Goal: Find contact information: Find contact information

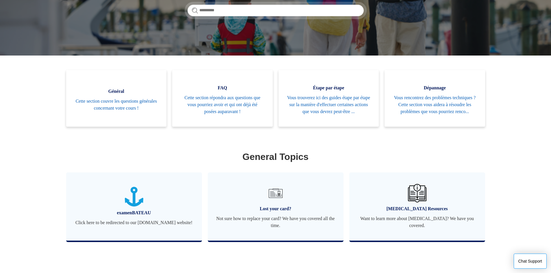
scroll to position [104, 0]
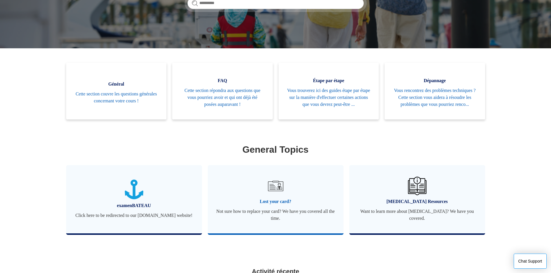
click at [276, 188] on img at bounding box center [275, 186] width 20 height 20
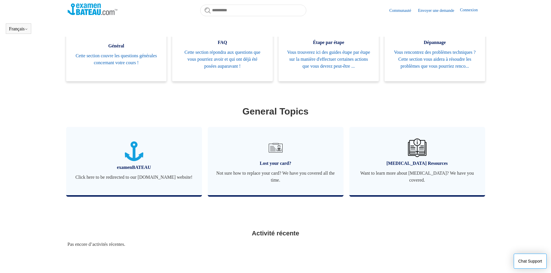
scroll to position [122, 0]
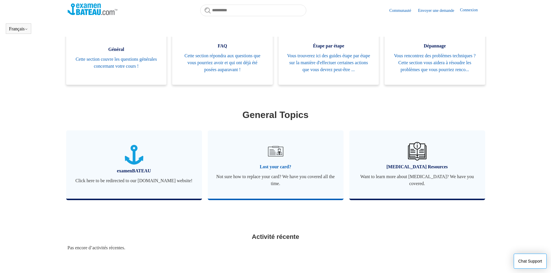
click at [266, 166] on span "Lost your card?" at bounding box center [275, 166] width 118 height 7
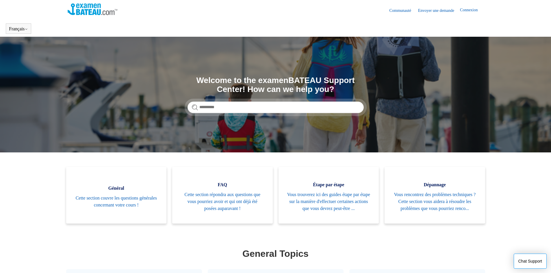
click at [436, 11] on link "Envoyer une demande" at bounding box center [439, 11] width 42 height 6
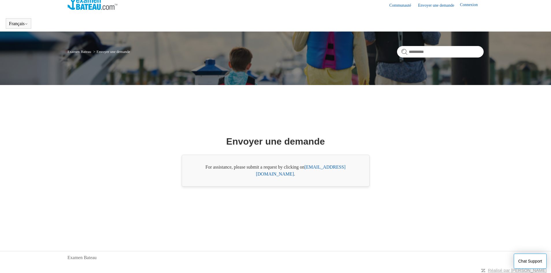
scroll to position [7, 0]
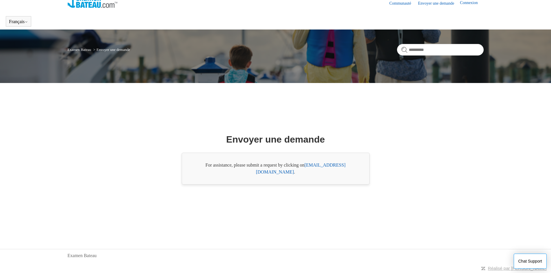
click at [318, 170] on link "support@boat-ed.com" at bounding box center [301, 168] width 90 height 12
